Goal: Check status: Check status

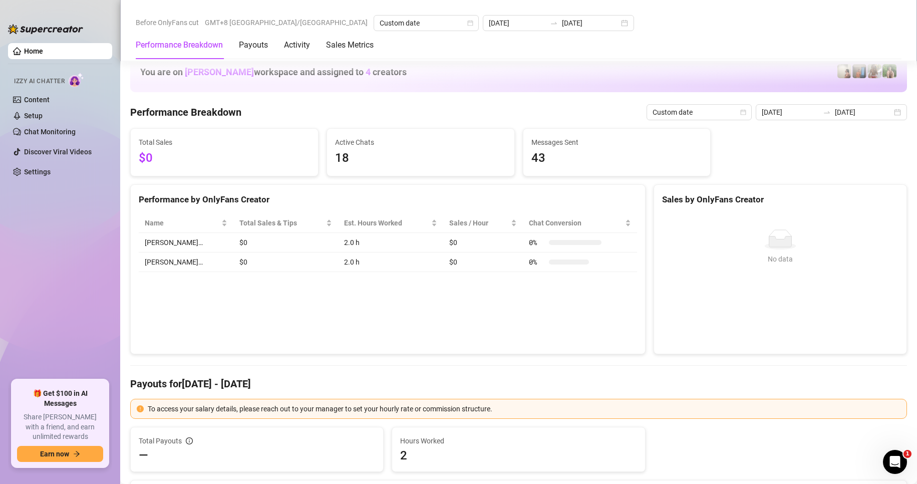
scroll to position [1302, 0]
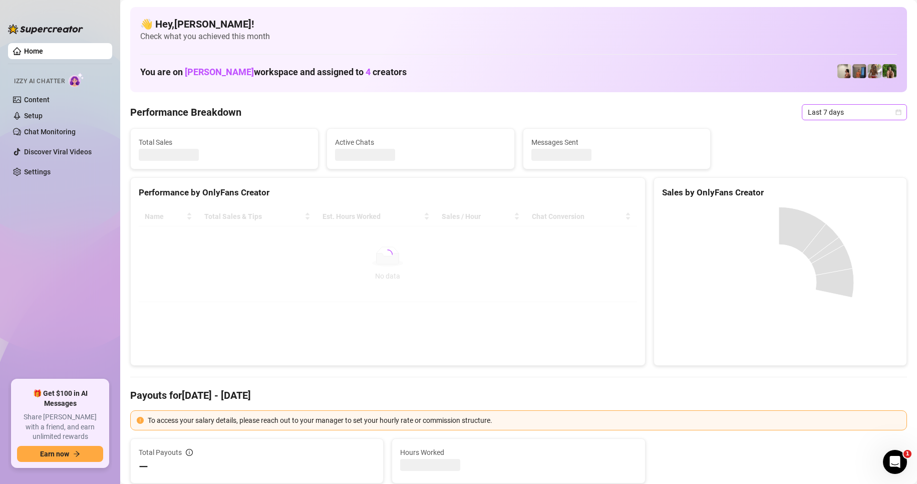
click at [851, 113] on span "Last 7 days" at bounding box center [854, 112] width 93 height 15
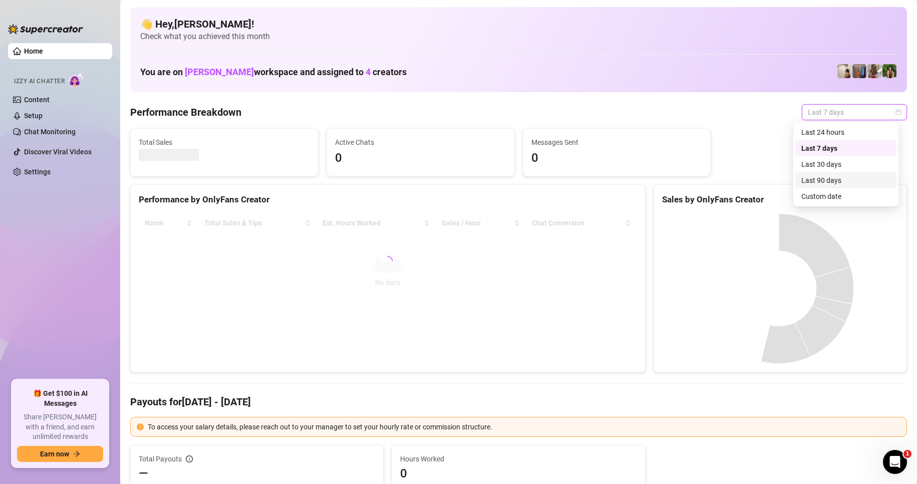
click at [816, 190] on div "Custom date" at bounding box center [845, 196] width 101 height 16
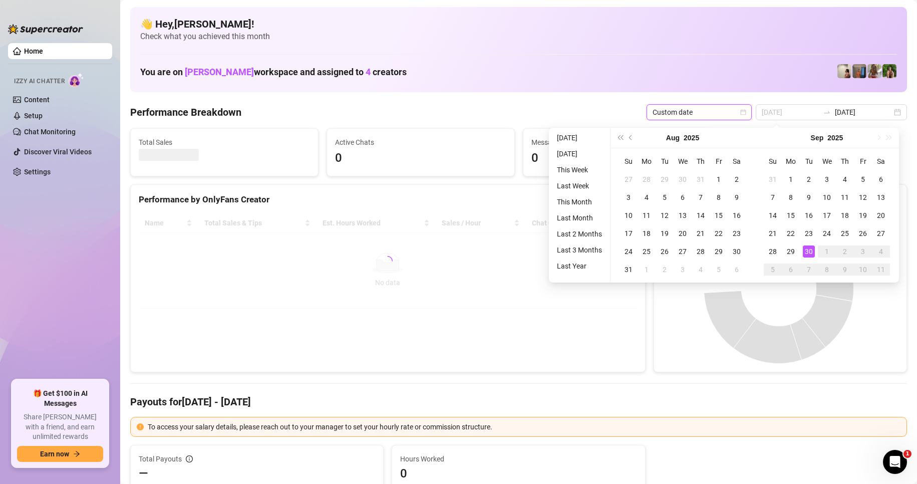
type input "[DATE]"
click at [809, 251] on div "30" at bounding box center [809, 251] width 12 height 12
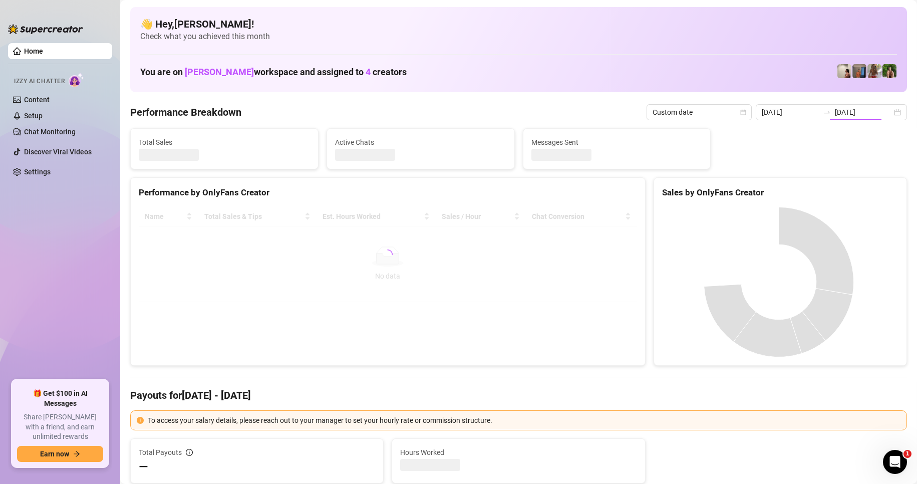
type input "[DATE]"
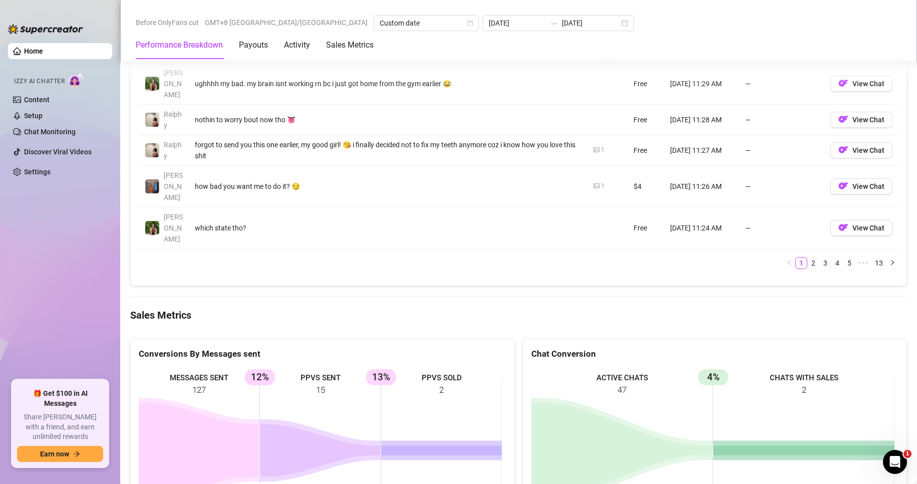
scroll to position [1252, 0]
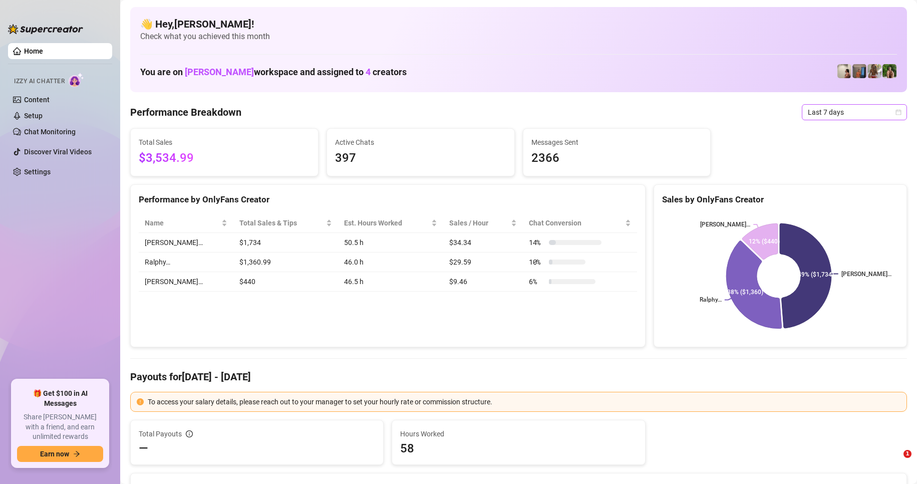
click at [827, 107] on span "Last 7 days" at bounding box center [854, 112] width 93 height 15
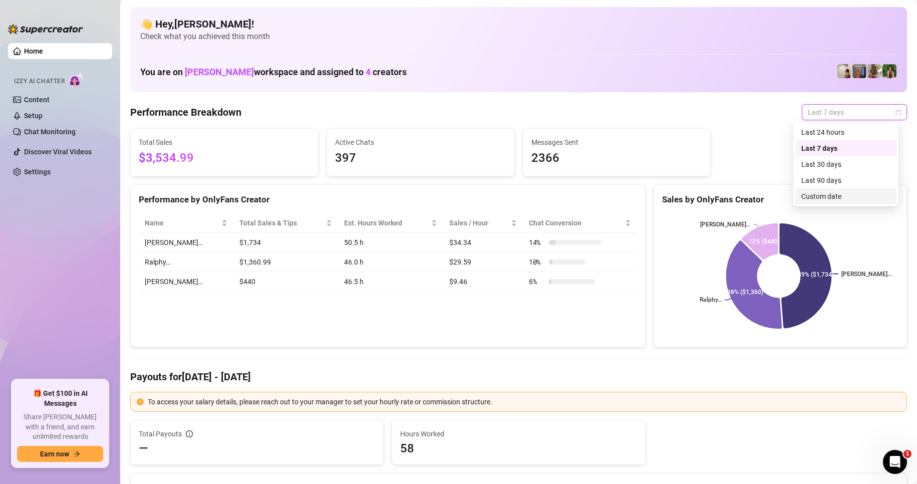
click at [823, 197] on div "Custom date" at bounding box center [845, 196] width 89 height 11
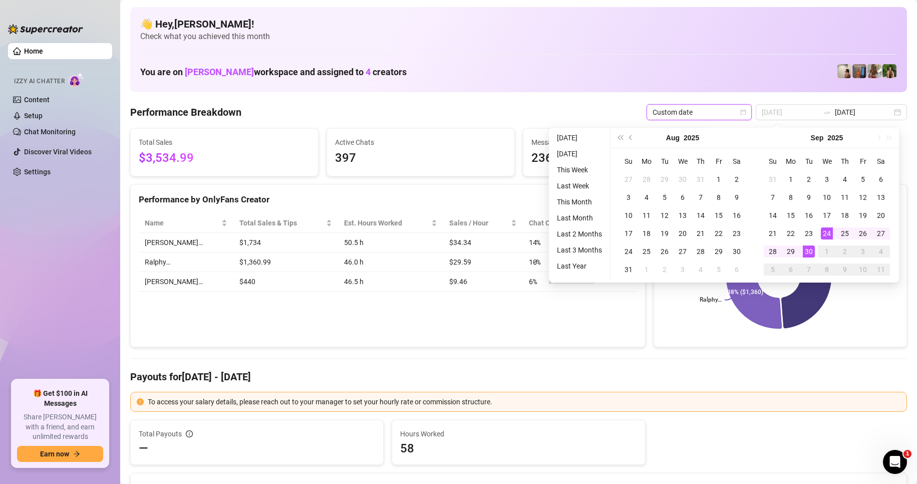
type input "2025-09-30"
click at [809, 252] on div "30" at bounding box center [809, 251] width 12 height 12
type input "2025-09-30"
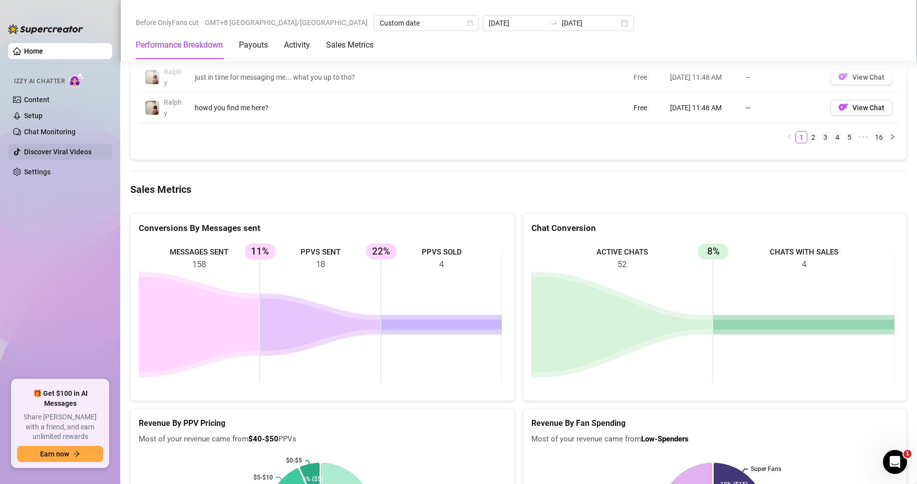
scroll to position [1302, 0]
